Goal: Task Accomplishment & Management: Complete application form

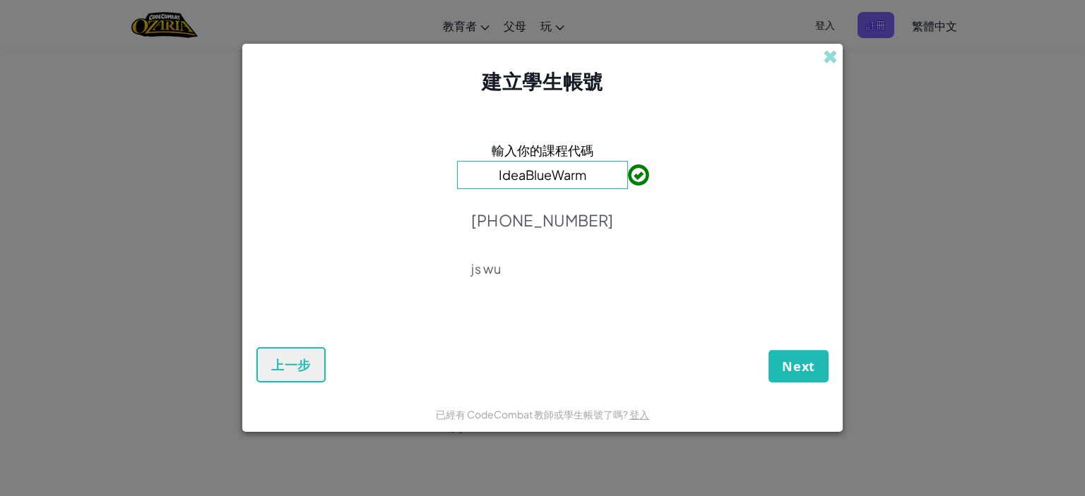
type input "IdeaBlueWarm"
click at [804, 354] on button "Next" at bounding box center [798, 366] width 60 height 32
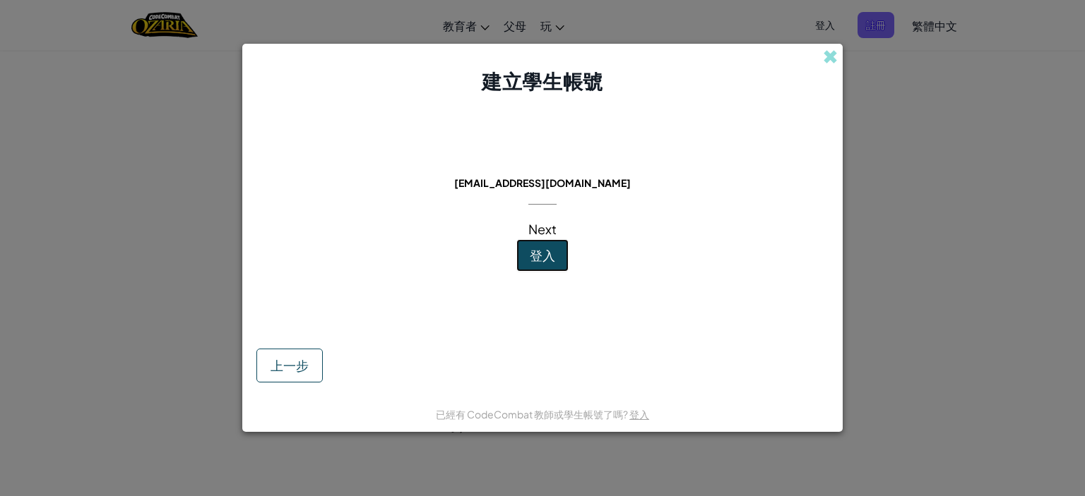
click at [552, 251] on span "登入" at bounding box center [542, 255] width 25 height 16
